Goal: Information Seeking & Learning: Learn about a topic

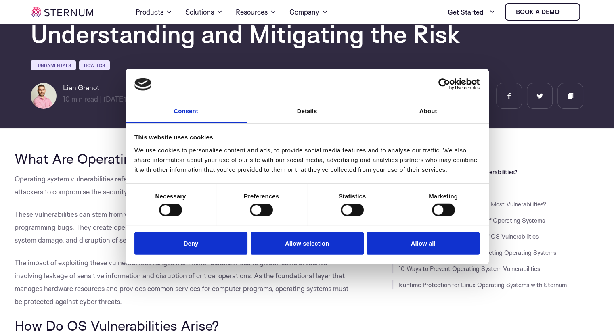
scroll to position [74, 0]
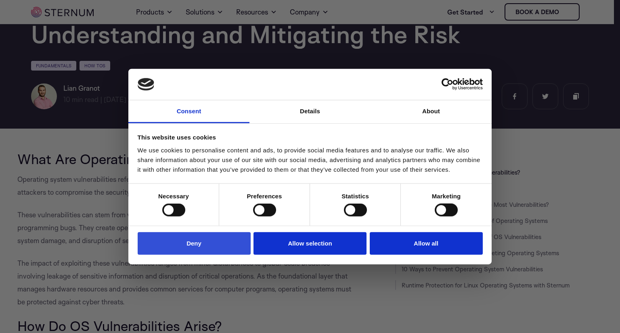
click at [226, 241] on button "Deny" at bounding box center [194, 243] width 113 height 23
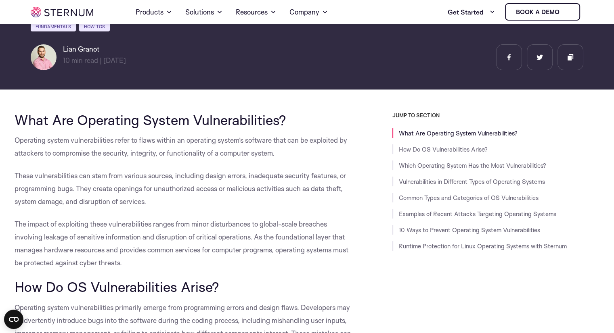
scroll to position [115, 0]
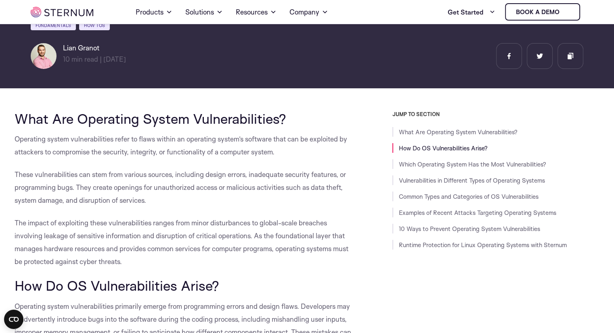
drag, startPoint x: 15, startPoint y: 116, endPoint x: 328, endPoint y: 118, distance: 313.1
click at [328, 118] on h2 "What Are Operating System Vulnerabilities?" at bounding box center [185, 118] width 341 height 15
copy span "What Are Operating System Vulnerabilities?"
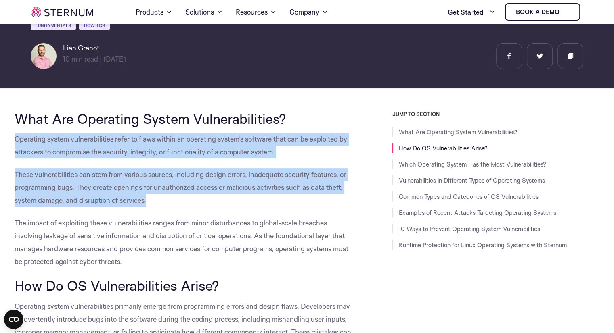
drag, startPoint x: 15, startPoint y: 140, endPoint x: 154, endPoint y: 206, distance: 154.5
copy div "Operating system vulnerabilities refer to flaws within an operating system’s so…"
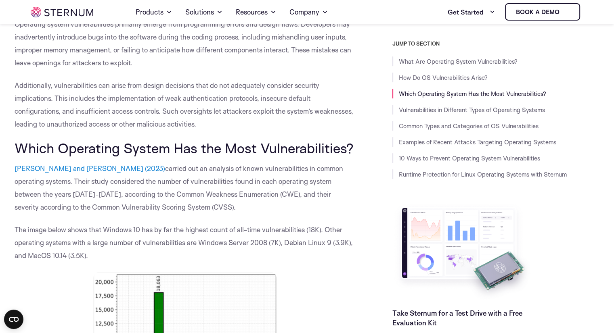
scroll to position [276, 0]
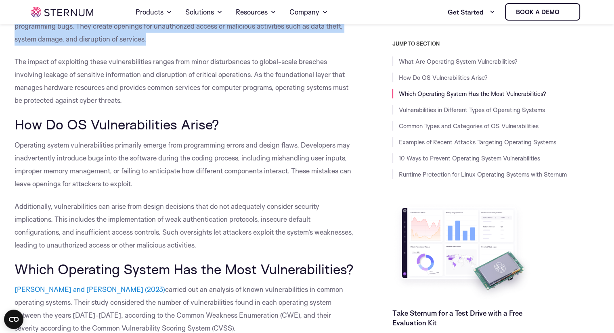
drag, startPoint x: 13, startPoint y: 122, endPoint x: 229, endPoint y: 121, distance: 216.3
copy span "How Do OS Vulnerabilities Arise?"
drag, startPoint x: 13, startPoint y: 142, endPoint x: 201, endPoint y: 247, distance: 215.7
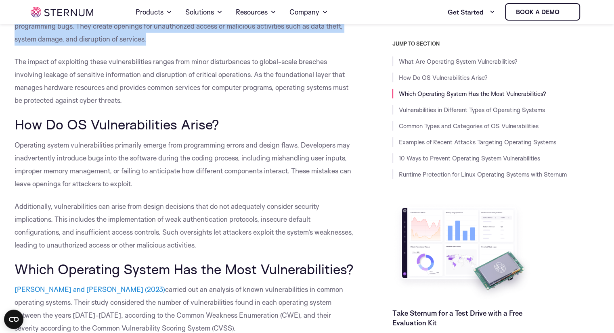
copy div "Operating system vulnerabilities primarily emerge from programming errors and d…"
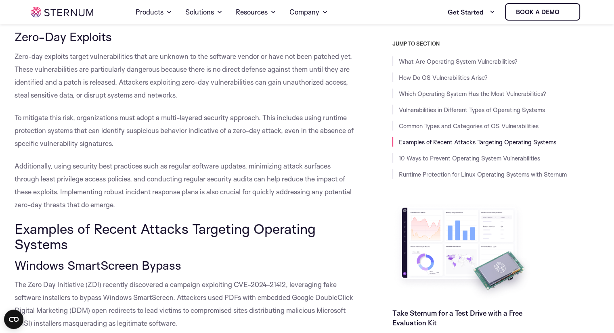
scroll to position [2092, 0]
